Goal: Information Seeking & Learning: Learn about a topic

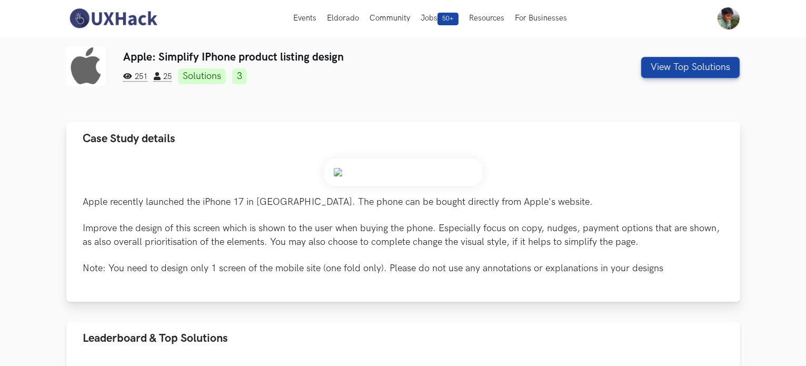
click at [372, 170] on img at bounding box center [403, 171] width 158 height 27
click at [339, 175] on img at bounding box center [403, 171] width 158 height 27
click at [676, 67] on button "View Top Solutions" at bounding box center [690, 67] width 98 height 21
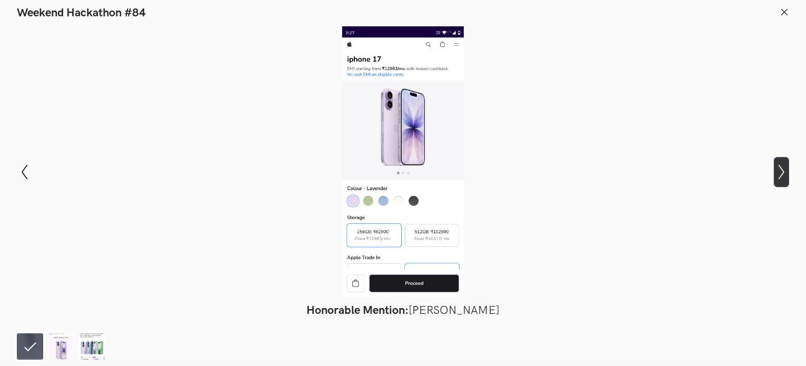
click at [777, 172] on icon "Show next slide" at bounding box center [781, 171] width 15 height 15
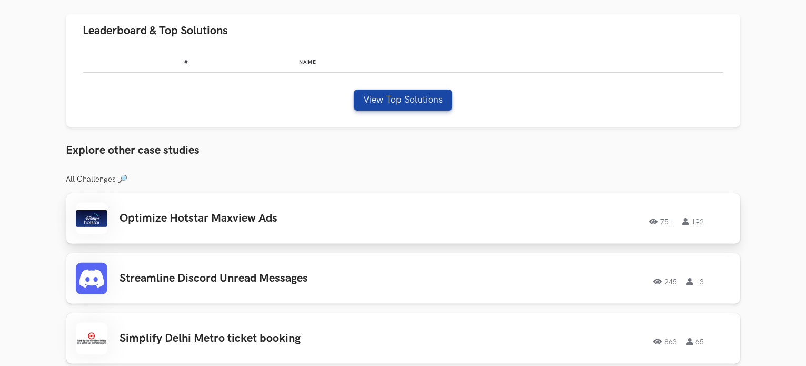
scroll to position [316, 0]
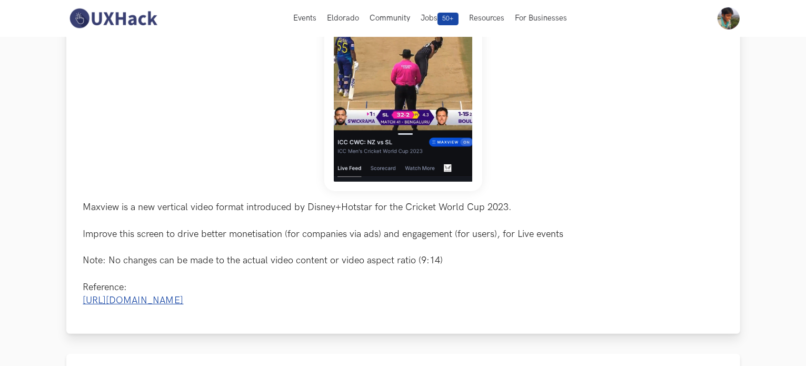
scroll to position [316, 0]
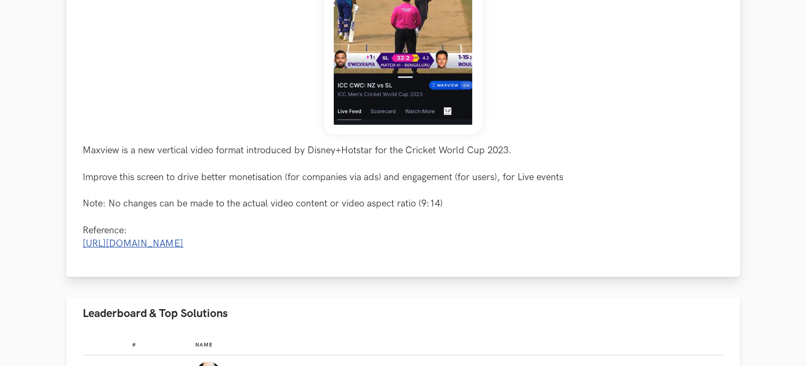
click at [180, 240] on link "[URL][DOMAIN_NAME]" at bounding box center [133, 243] width 101 height 11
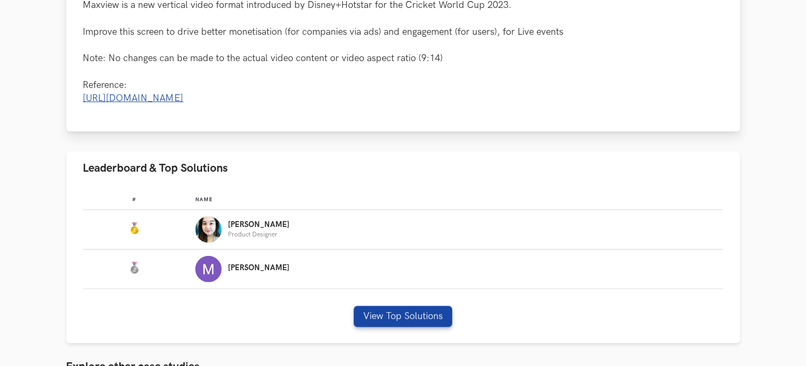
scroll to position [526, 0]
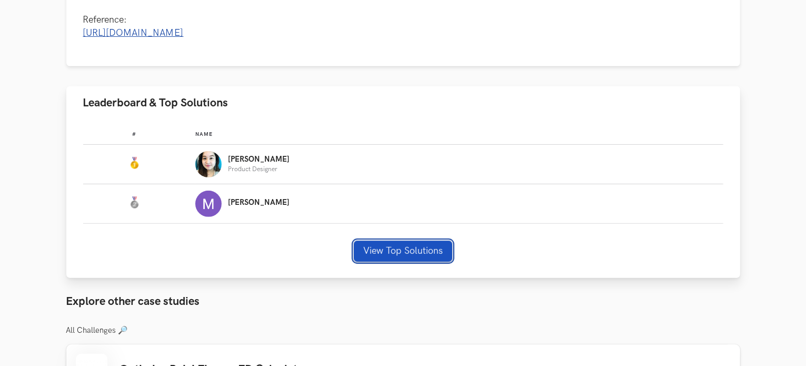
click at [425, 259] on button "View Top Solutions" at bounding box center [403, 250] width 98 height 21
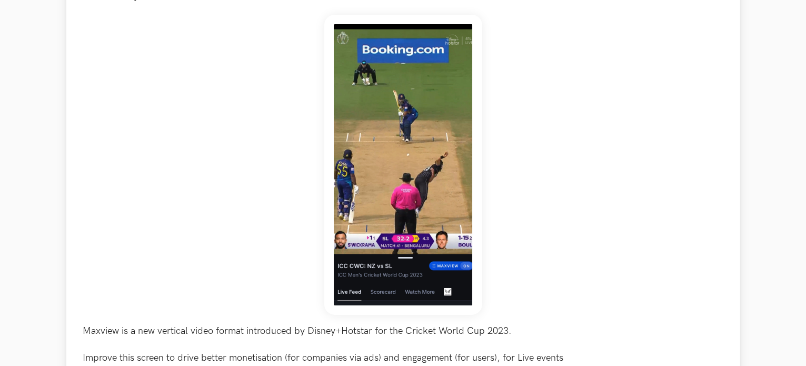
scroll to position [210, 0]
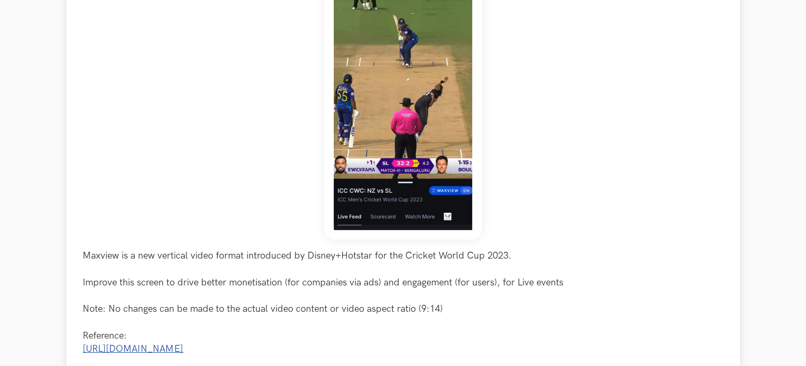
click at [405, 152] on img at bounding box center [403, 89] width 158 height 300
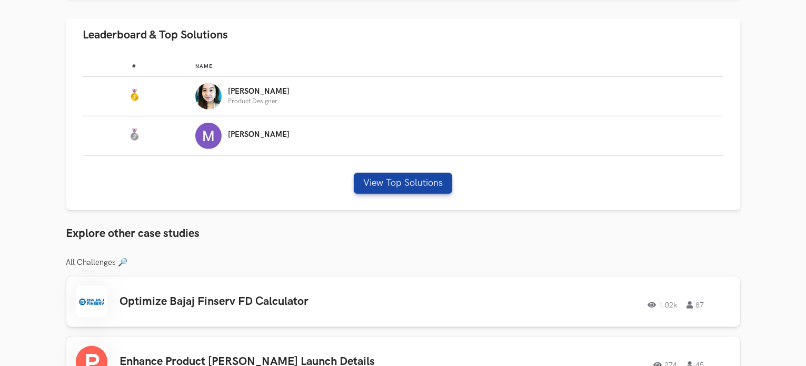
scroll to position [631, 0]
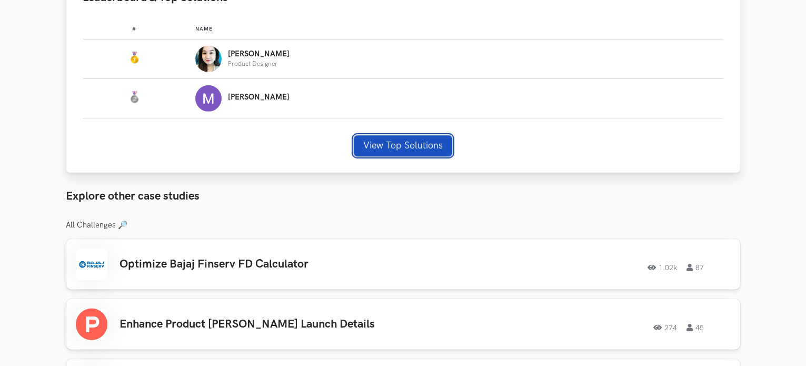
click at [406, 156] on button "View Top Solutions" at bounding box center [403, 145] width 98 height 21
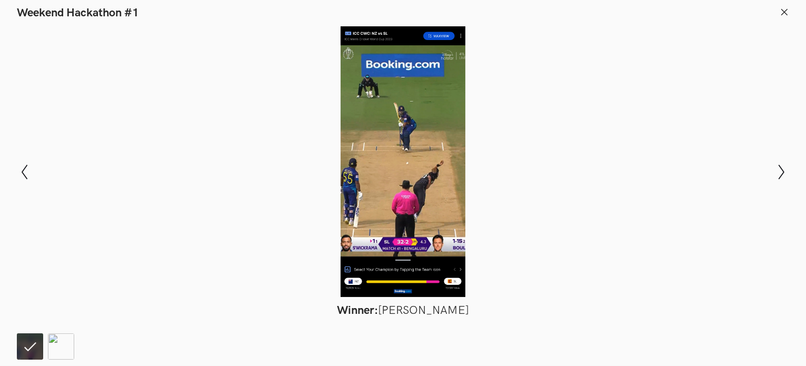
drag, startPoint x: 402, startPoint y: 153, endPoint x: 265, endPoint y: 138, distance: 137.6
click at [265, 138] on div at bounding box center [402, 161] width 729 height 270
click at [785, 168] on icon "Show next slide" at bounding box center [781, 171] width 15 height 15
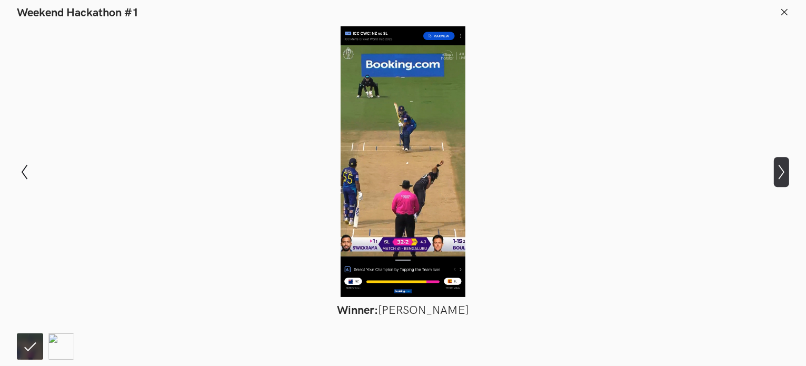
click at [785, 168] on icon "Show next slide" at bounding box center [781, 171] width 15 height 15
click at [23, 165] on icon "Show previous slide" at bounding box center [24, 171] width 15 height 15
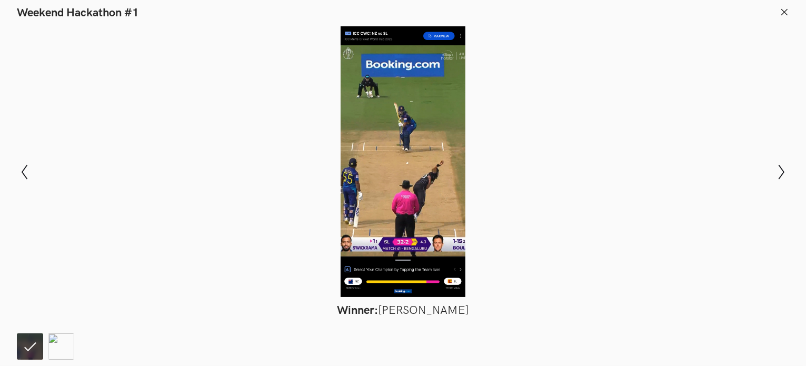
click at [584, 196] on div at bounding box center [402, 161] width 729 height 270
click at [641, 200] on div at bounding box center [402, 161] width 729 height 270
click at [785, 15] on icon at bounding box center [783, 11] width 9 height 9
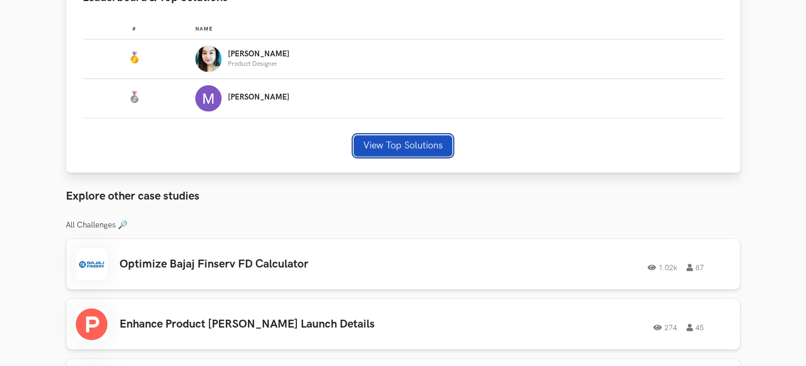
click at [412, 156] on button "View Top Solutions" at bounding box center [403, 145] width 98 height 21
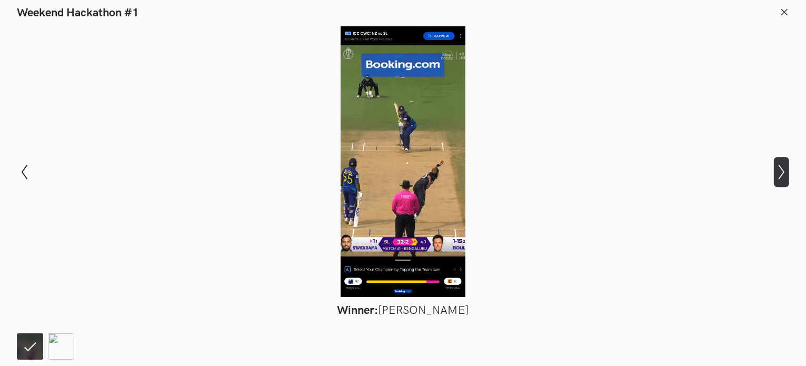
click at [778, 168] on icon "Show next slide" at bounding box center [781, 171] width 15 height 15
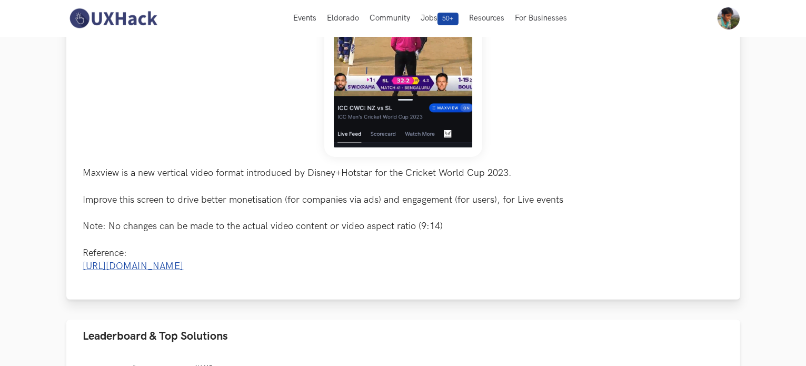
scroll to position [263, 0]
